Goal: Task Accomplishment & Management: Manage account settings

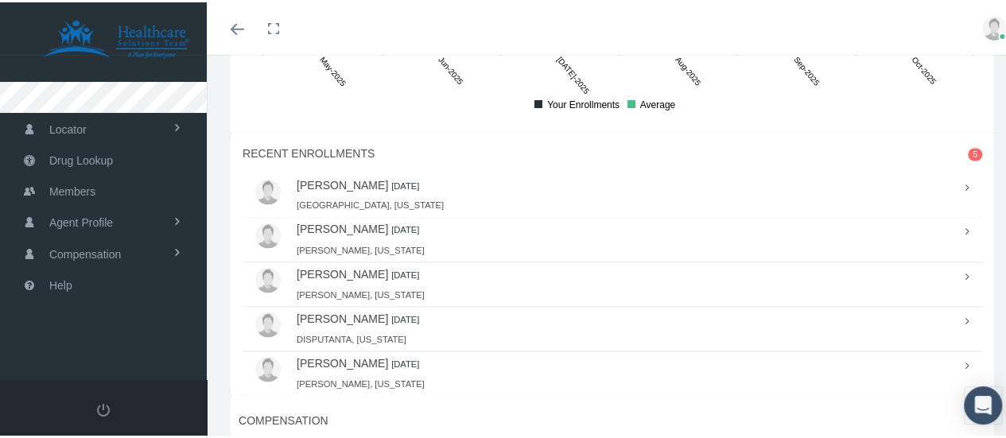
scroll to position [1277, 0]
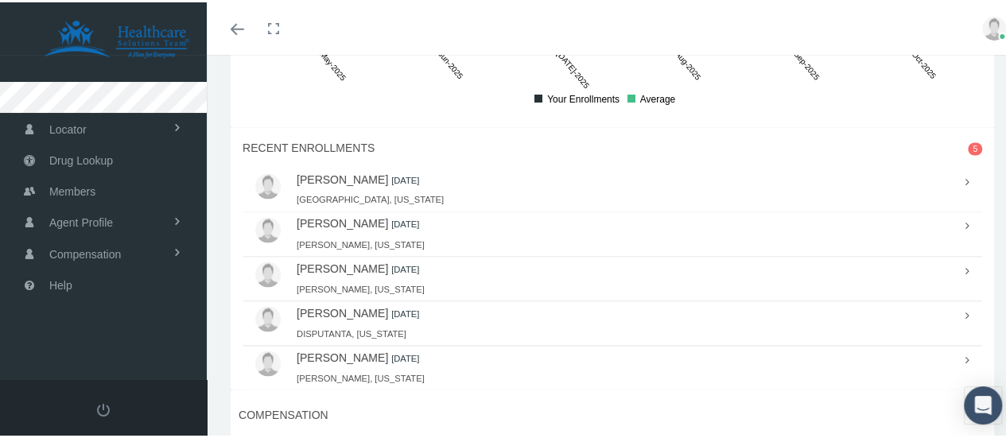
click at [338, 215] on link "DON GIBBS II" at bounding box center [342, 221] width 91 height 13
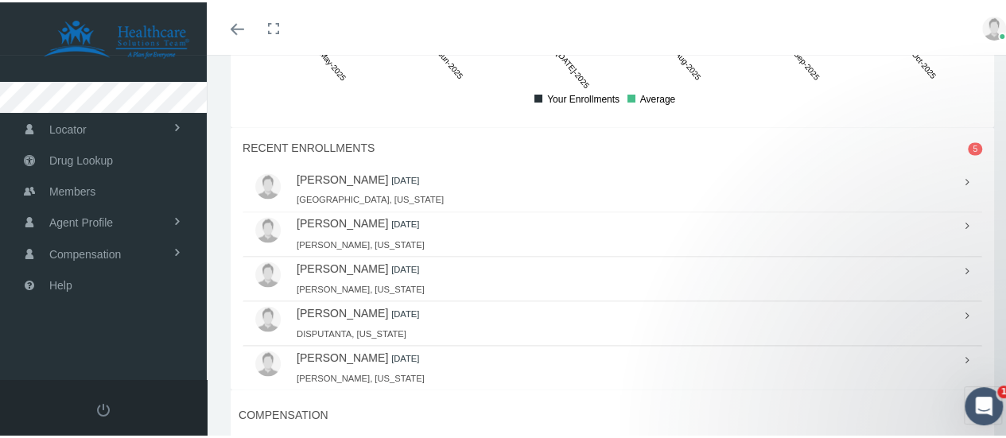
scroll to position [0, 0]
click at [348, 215] on link "DON GIBBS II" at bounding box center [342, 221] width 91 height 13
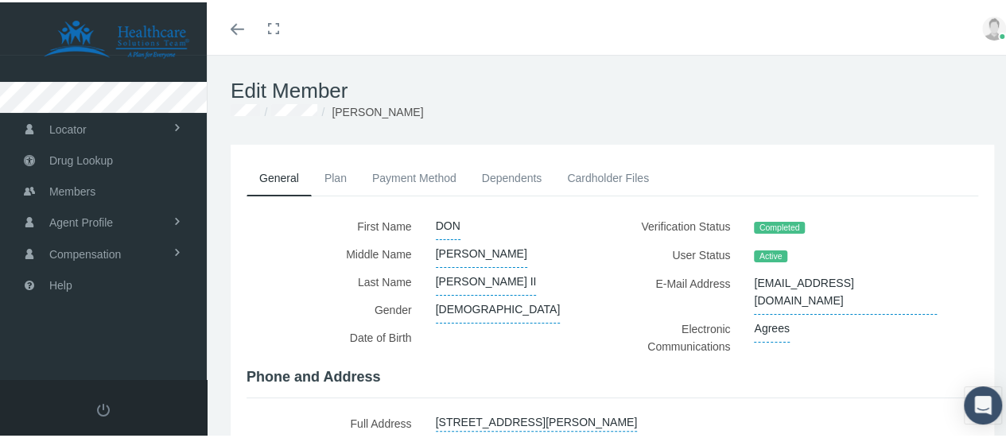
click at [759, 255] on span "Active" at bounding box center [770, 254] width 33 height 13
click at [339, 173] on link "Plan" at bounding box center [336, 175] width 48 height 35
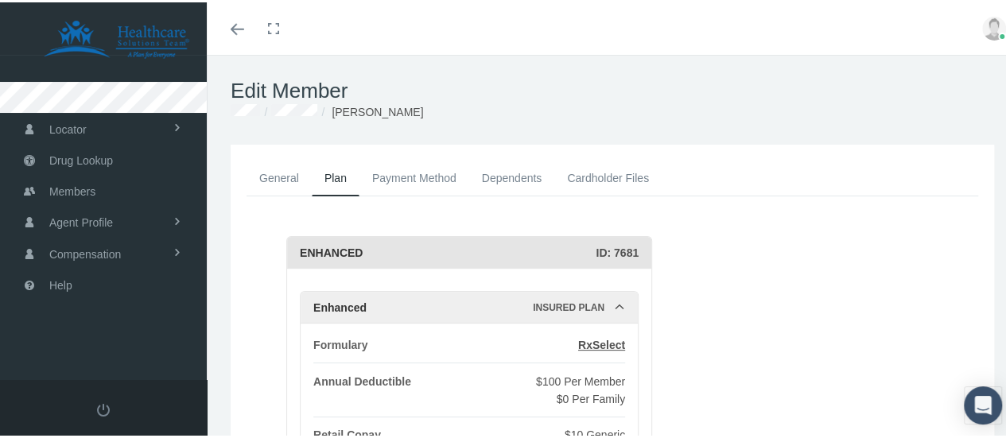
click at [528, 177] on link "Dependents" at bounding box center [512, 175] width 86 height 35
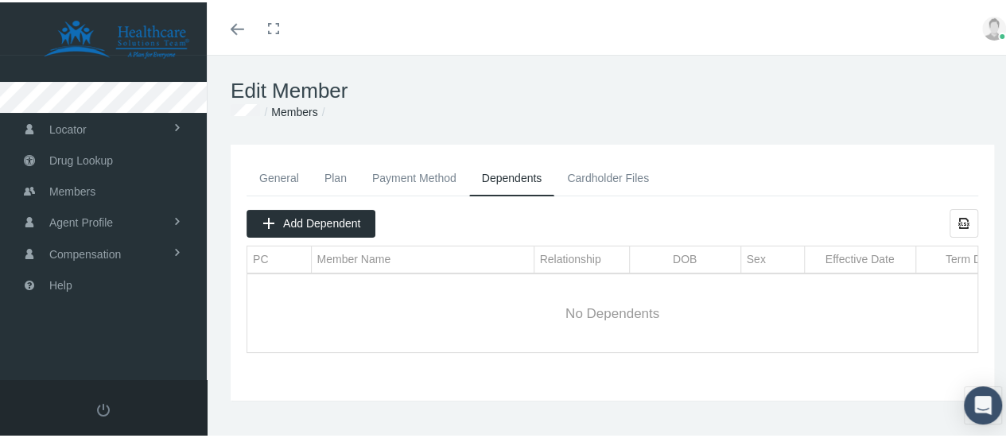
click at [416, 174] on link "Payment Method" at bounding box center [414, 175] width 110 height 35
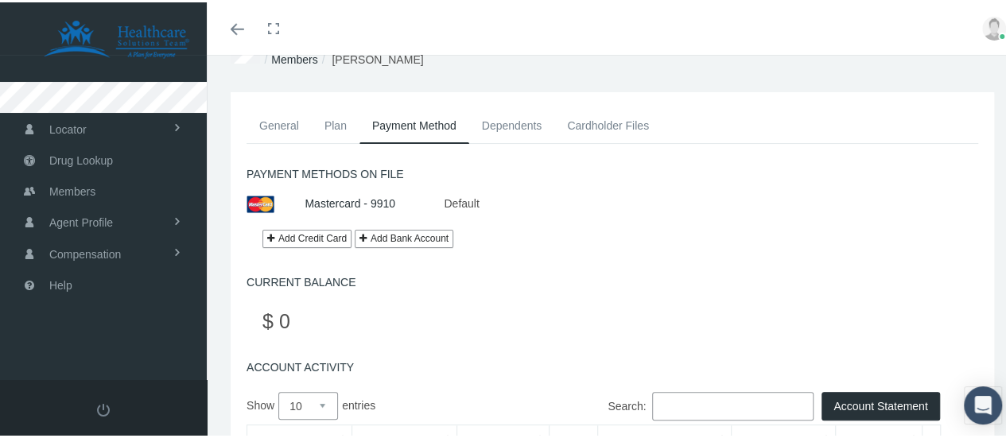
scroll to position [49, 0]
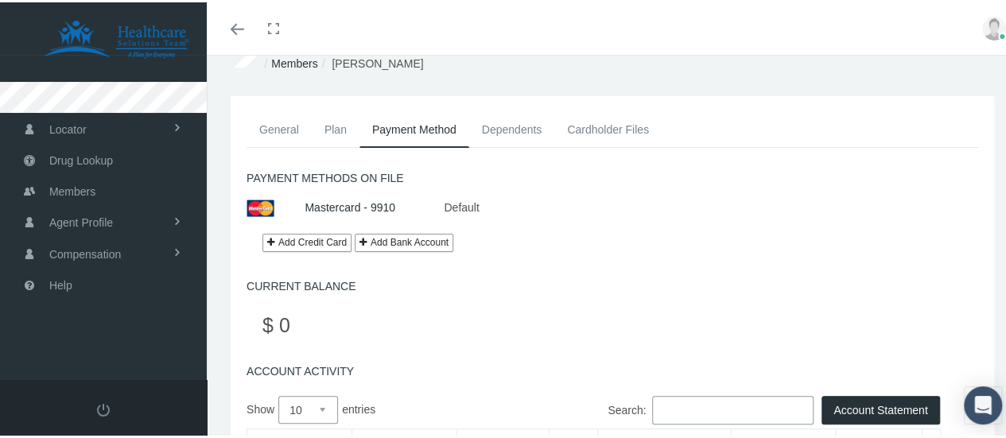
click at [343, 207] on link "Mastercard - 9910" at bounding box center [350, 205] width 91 height 13
click at [335, 130] on link "Plan" at bounding box center [336, 127] width 48 height 35
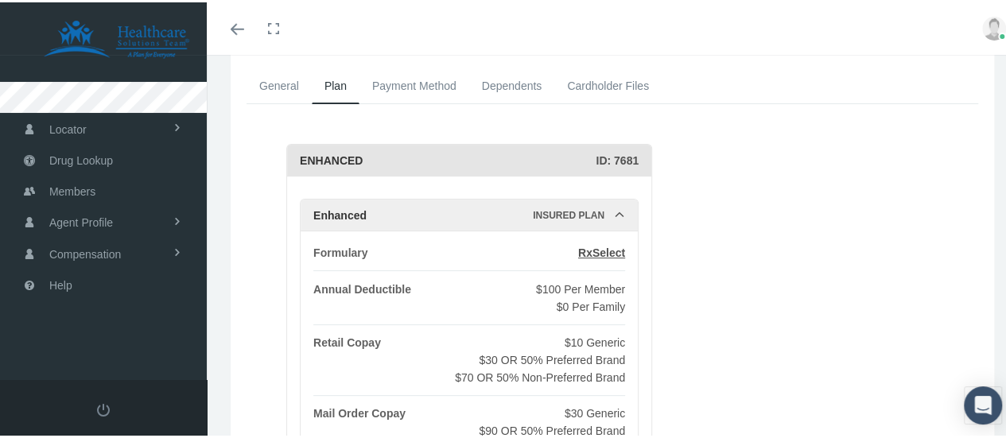
scroll to position [0, 0]
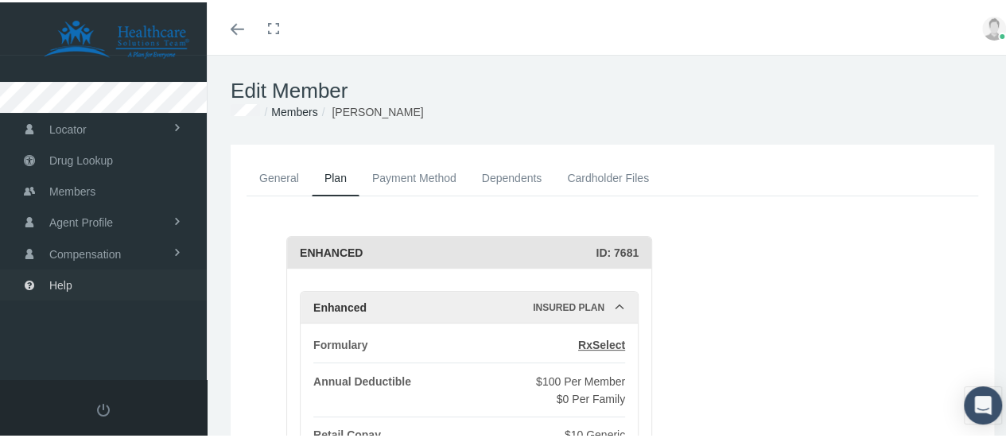
click at [103, 274] on link "Help" at bounding box center [103, 282] width 207 height 31
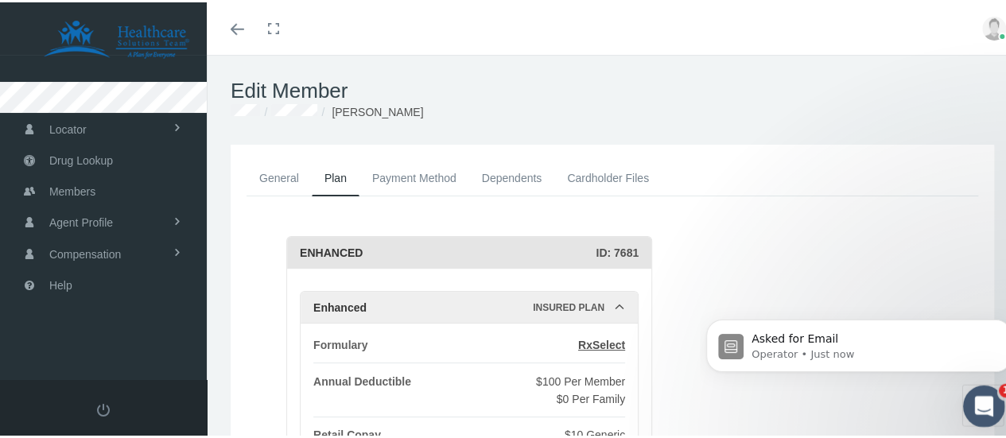
click at [973, 391] on div "Open Intercom Messenger" at bounding box center [982, 405] width 52 height 52
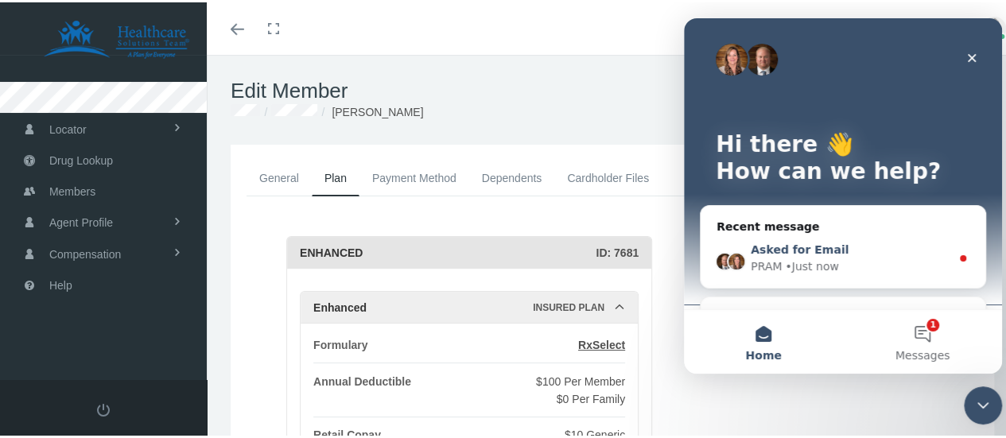
click at [902, 250] on div "Asked for Email" at bounding box center [851, 250] width 200 height 17
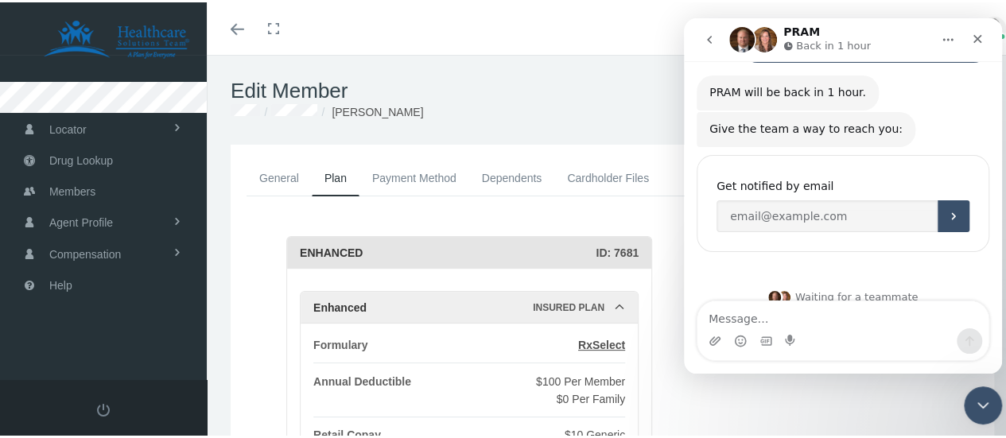
scroll to position [146, 0]
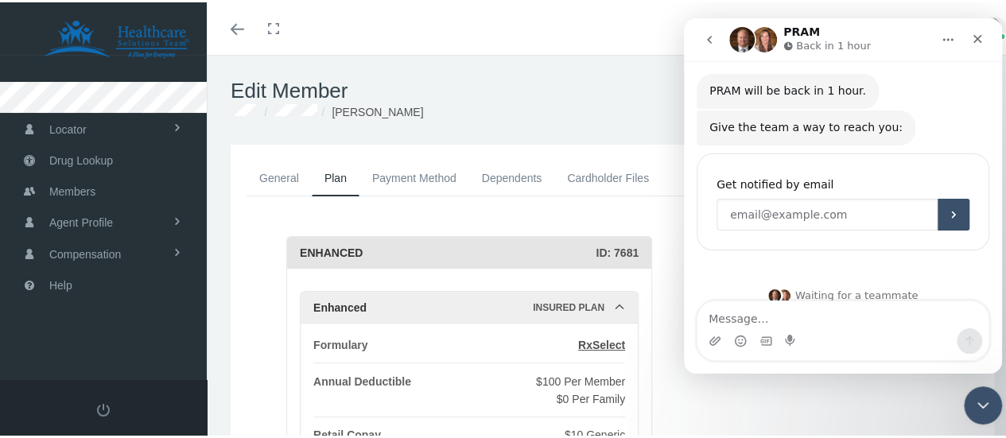
click at [810, 199] on input "Enter your email" at bounding box center [826, 215] width 221 height 32
type input "[EMAIL_ADDRESS][DOMAIN_NAME]"
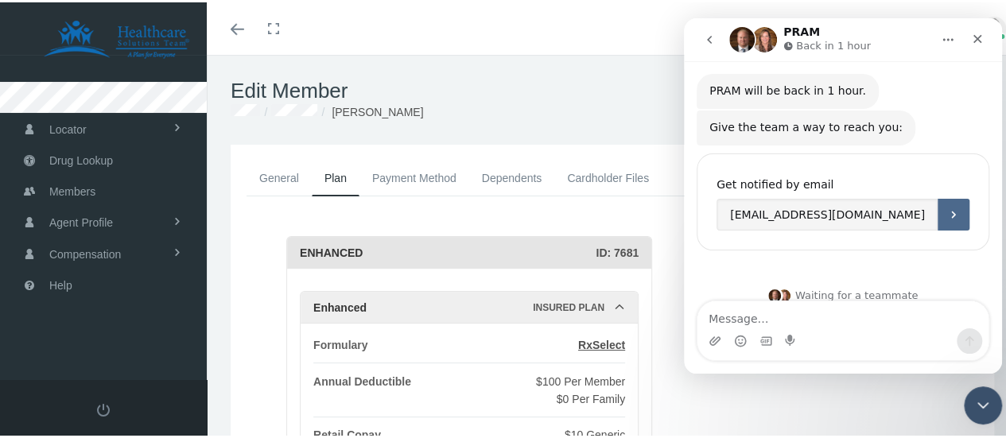
click at [947, 208] on icon "Submit" at bounding box center [953, 214] width 13 height 13
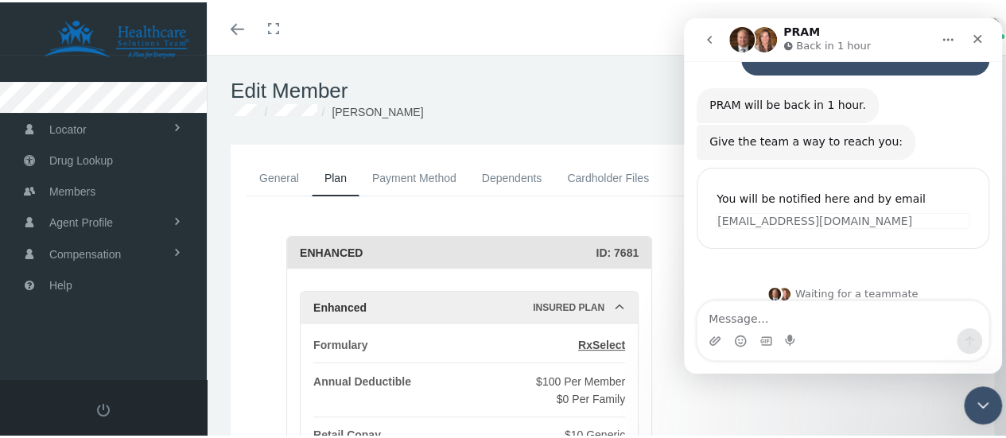
scroll to position [130, 0]
